Goal: Transaction & Acquisition: Purchase product/service

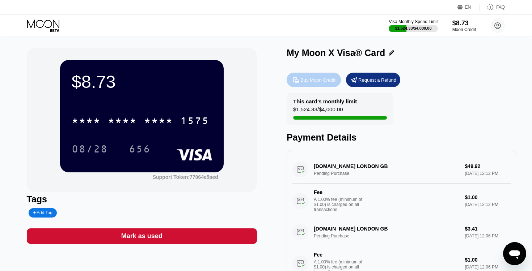
click at [322, 81] on div "Buy Moon Credit" at bounding box center [317, 80] width 35 height 6
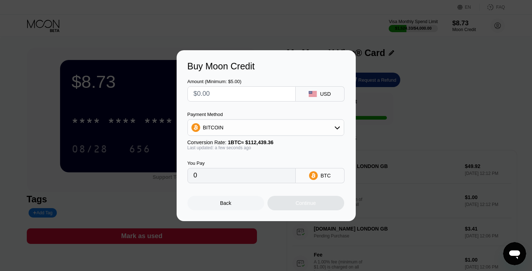
click at [244, 93] on input "text" at bounding box center [241, 94] width 96 height 14
type input "$5"
type input "0.00004447"
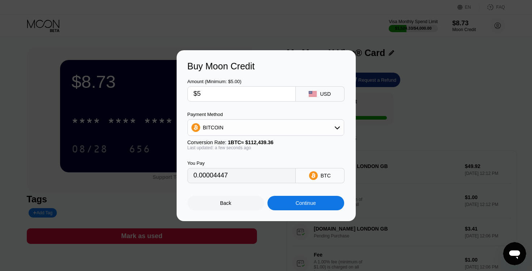
type input "$50"
type input "0.00044469"
type input "$500"
type input "0.00444685"
click at [262, 110] on div "Amount (Minimum: $5.00) $500 USD Payment Method BITCOIN Conversion Rate: 1 BTC …" at bounding box center [265, 128] width 157 height 112
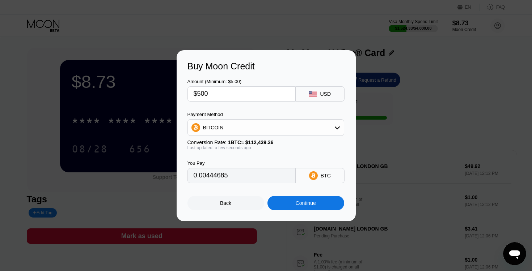
click at [216, 92] on input "$500" at bounding box center [241, 94] width 96 height 14
drag, startPoint x: 216, startPoint y: 92, endPoint x: 183, endPoint y: 91, distance: 32.9
click at [183, 91] on div "Buy Moon Credit Amount (Minimum: $5.00) $500 USD Payment Method BITCOIN Convers…" at bounding box center [265, 135] width 179 height 171
type input "$4"
type input "0.00003558"
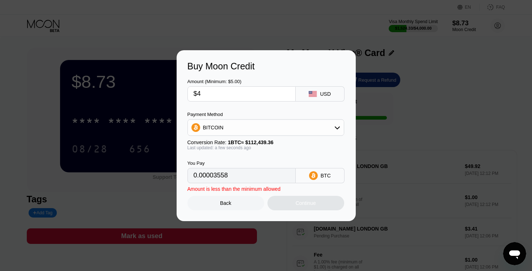
type input "$49"
type input "0.00043580"
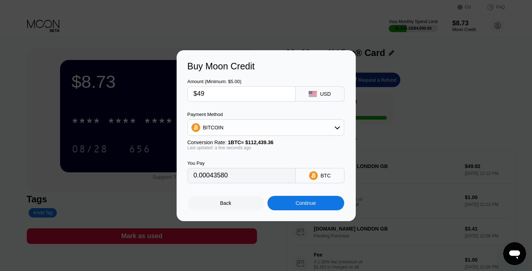
type input "$490"
type input "0.00435791"
type input "$490"
click at [313, 205] on div "Continue" at bounding box center [305, 203] width 20 height 6
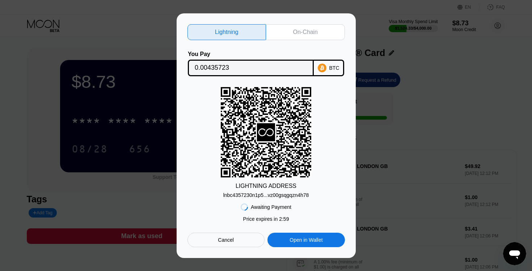
click at [318, 36] on div "On-Chain" at bounding box center [305, 32] width 79 height 16
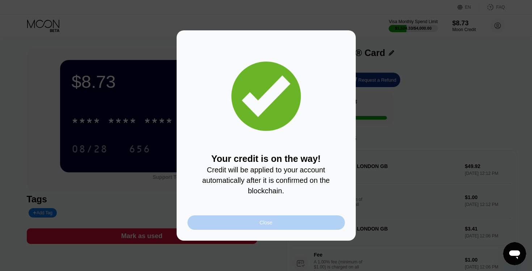
click at [271, 222] on div "Close" at bounding box center [265, 223] width 13 height 6
